Goal: Find specific page/section: Find specific page/section

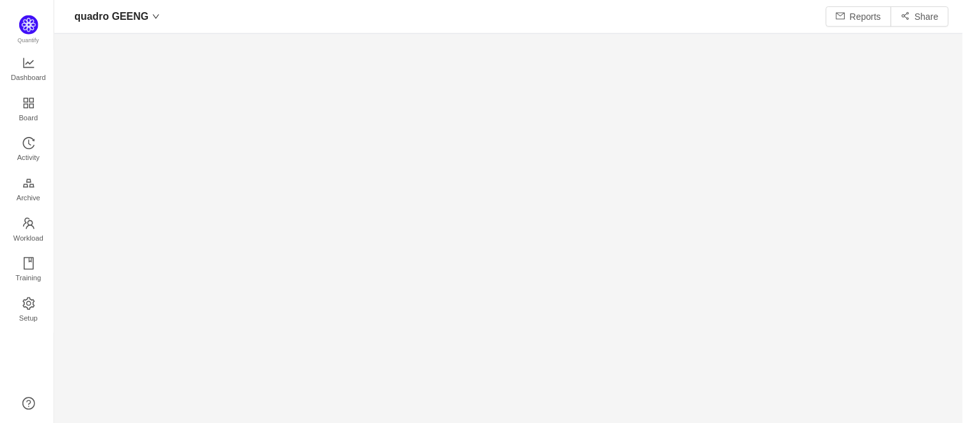
scroll to position [405, 882]
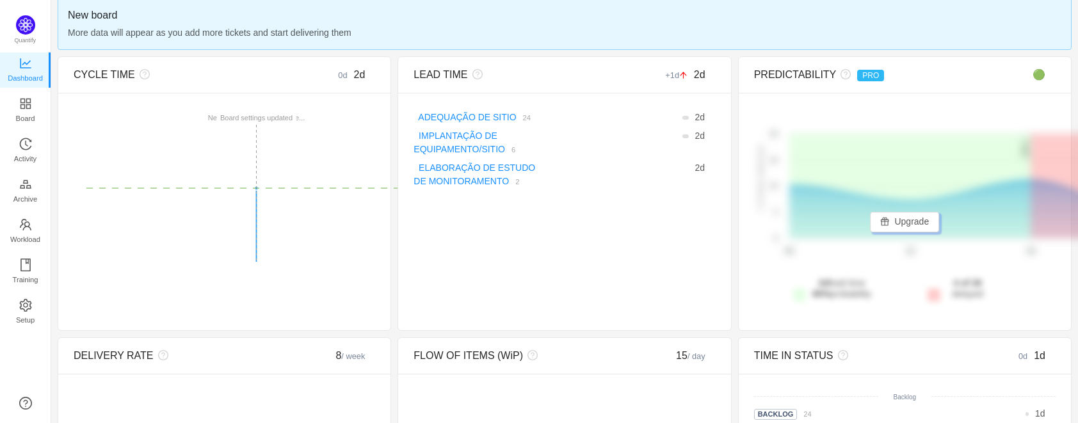
scroll to position [401, 995]
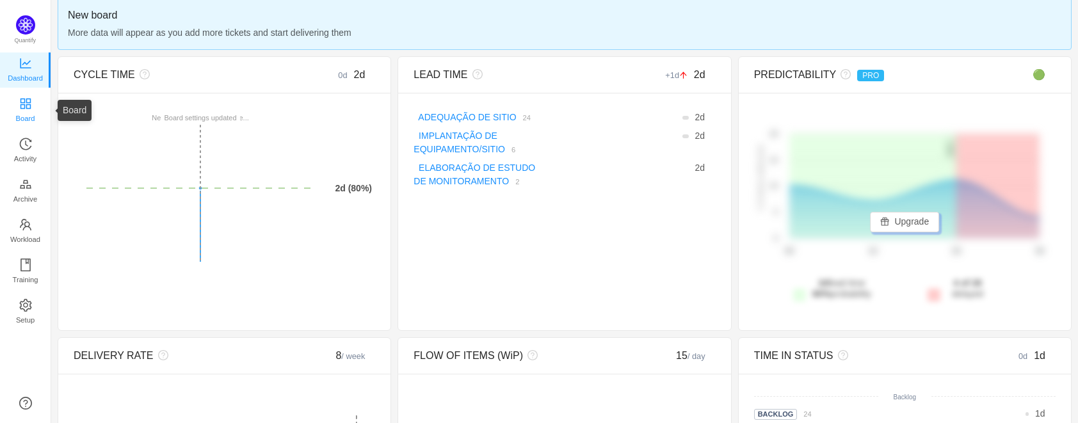
click at [16, 108] on span "Board" at bounding box center [25, 119] width 19 height 26
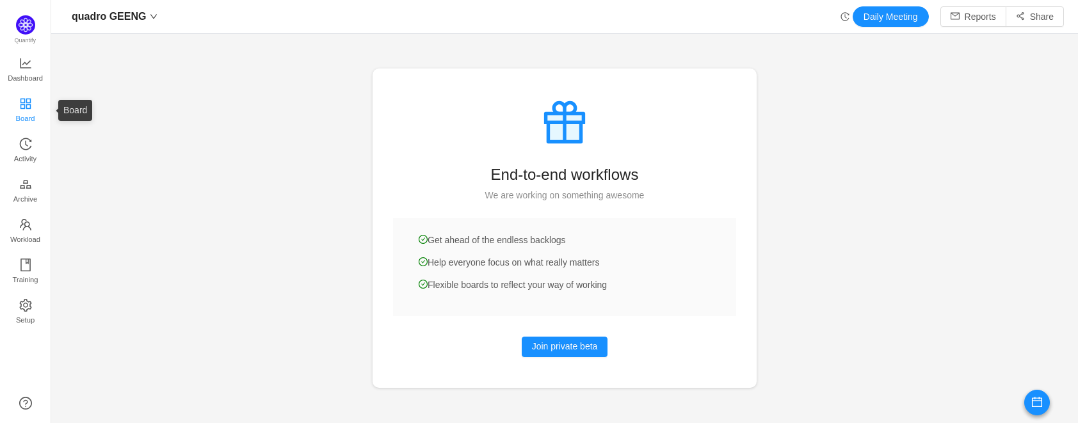
click at [23, 109] on span "Board" at bounding box center [25, 119] width 19 height 26
click at [32, 104] on link "Board" at bounding box center [25, 111] width 13 height 26
